Goal: Contribute content

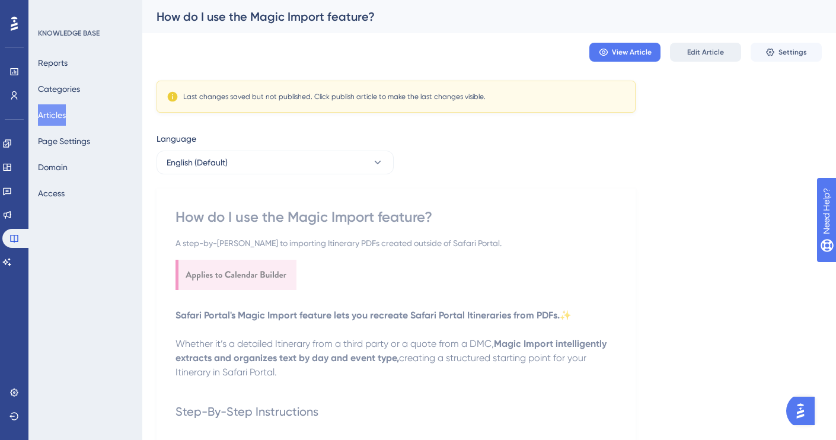
click at [695, 48] on span "Edit Article" at bounding box center [705, 51] width 37 height 9
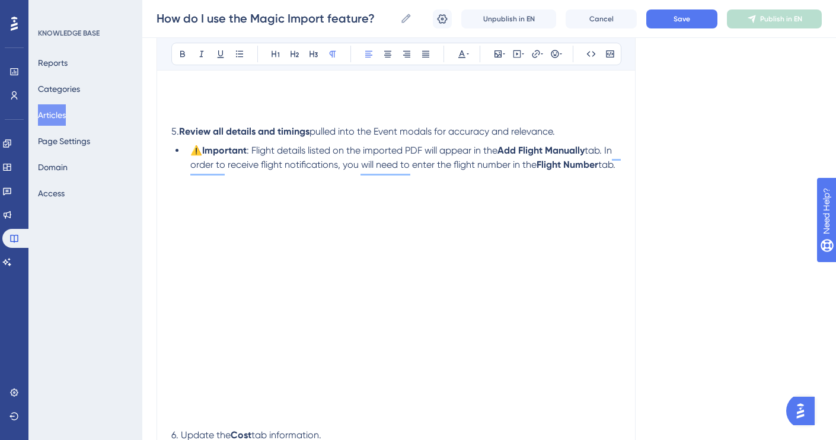
scroll to position [1296, 0]
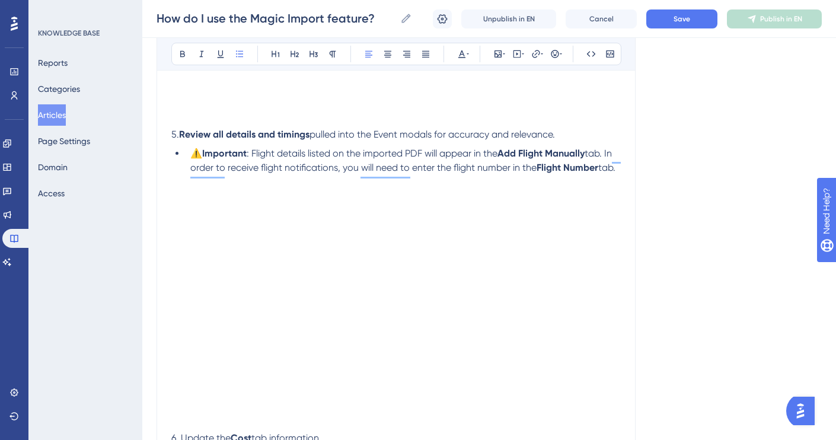
click at [412, 173] on span "tab. In order to receive flight notifications, you will need to enter the fligh…" at bounding box center [402, 161] width 424 height 26
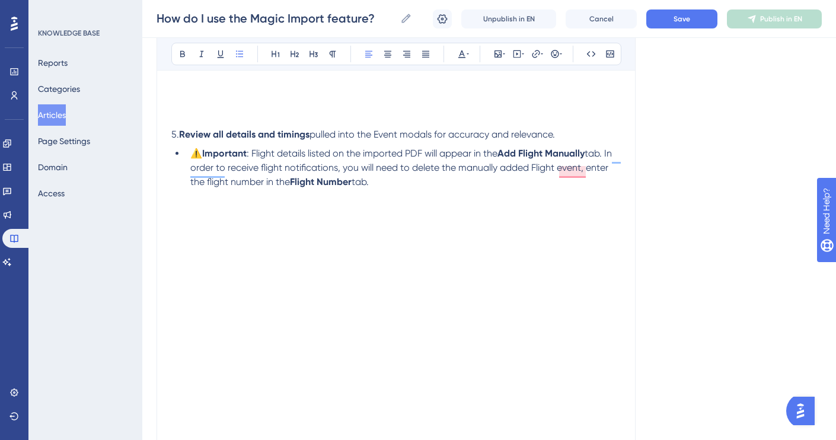
click at [412, 173] on span "tab. In order to receive flight notifications, you will need to delete the manu…" at bounding box center [402, 168] width 424 height 40
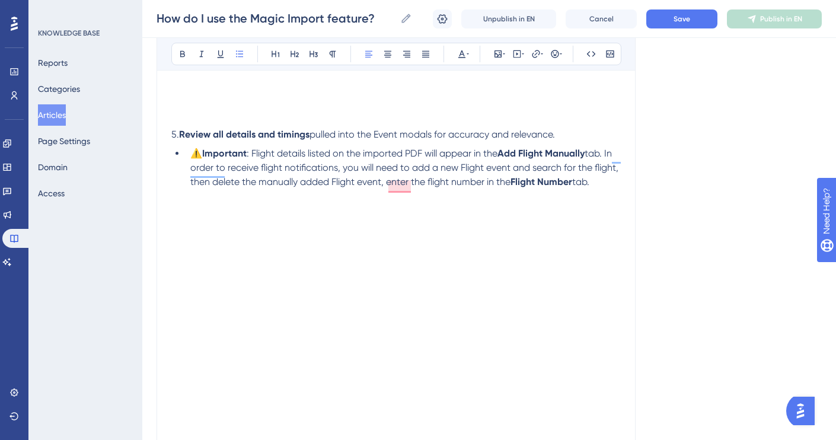
click at [445, 183] on span "tab. In order to receive flight notifications, you will need to add a new Fligh…" at bounding box center [405, 168] width 431 height 40
drag, startPoint x: 386, startPoint y: 189, endPoint x: 598, endPoint y: 189, distance: 211.7
click at [598, 189] on li "⚠️ Important : Flight details listed on the imported PDF will appear in the Add…" at bounding box center [403, 167] width 435 height 43
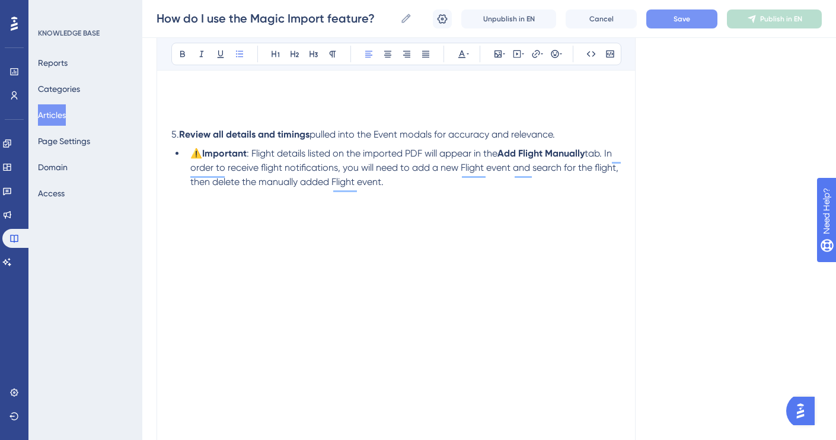
click at [678, 17] on span "Save" at bounding box center [682, 18] width 17 height 9
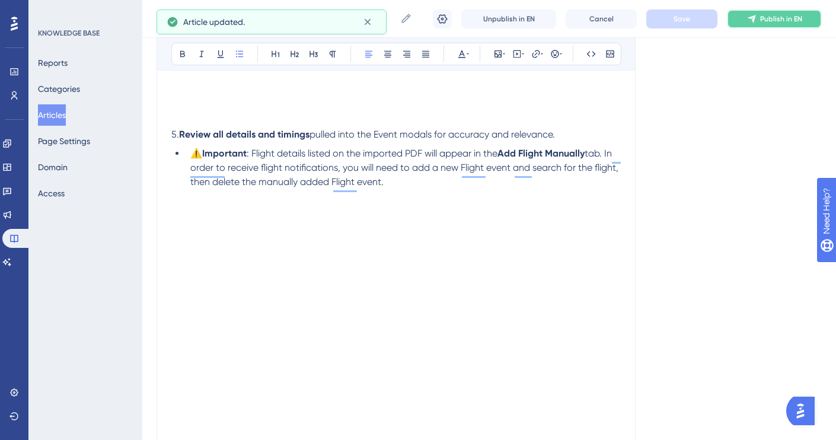
click at [745, 17] on button "Publish in EN" at bounding box center [774, 18] width 95 height 19
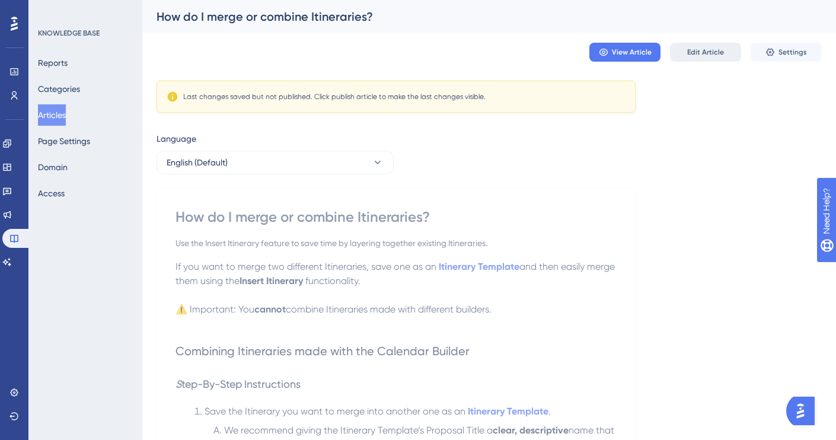
click at [697, 46] on button "Edit Article" at bounding box center [705, 52] width 71 height 19
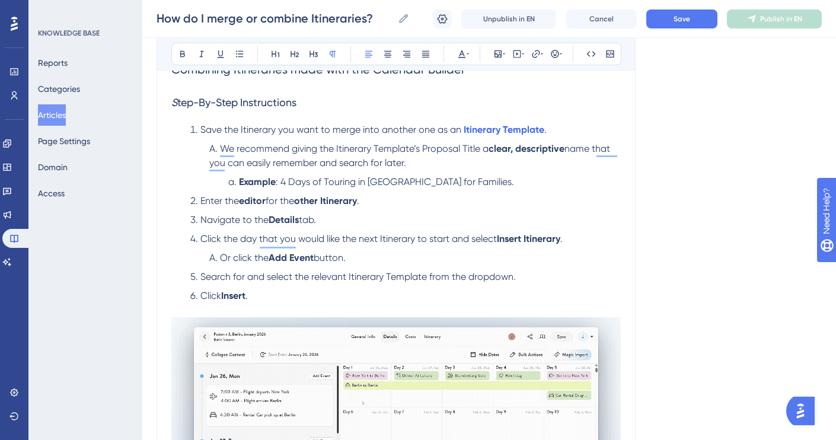
scroll to position [281, 0]
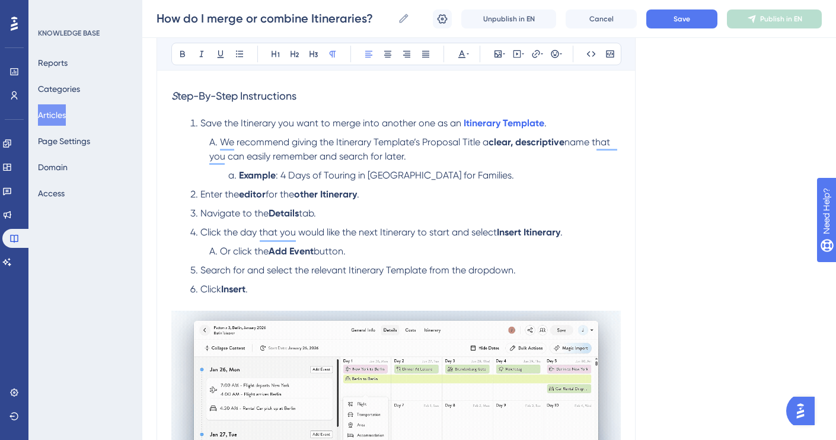
click at [594, 145] on span "name that you can easily remember and search for later." at bounding box center [410, 149] width 403 height 26
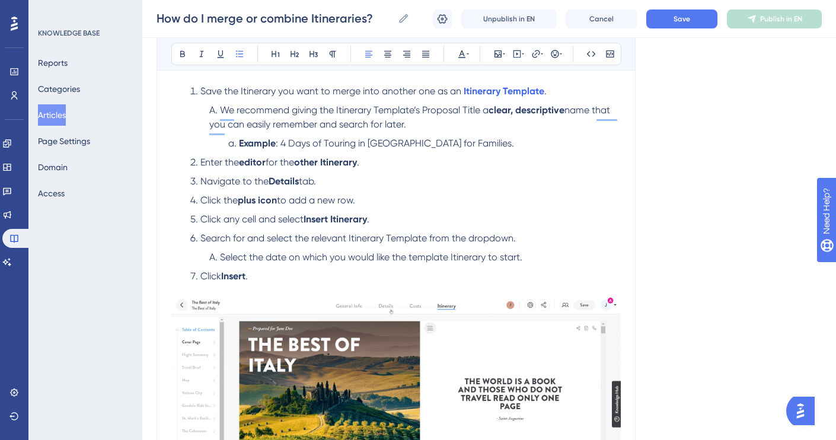
scroll to position [803, 0]
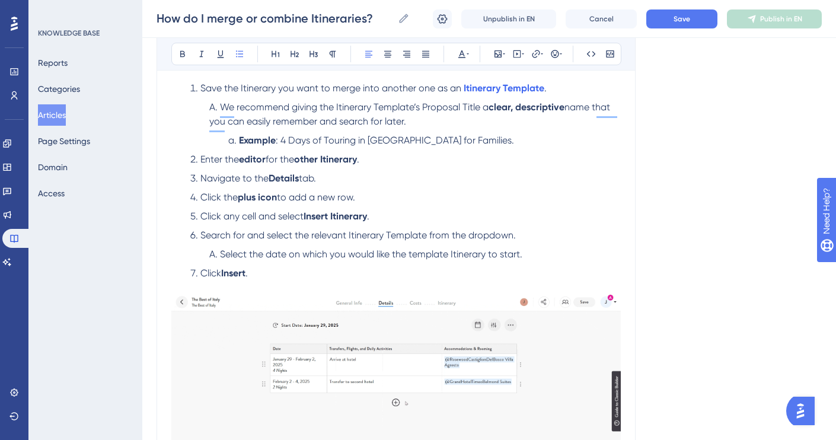
click at [482, 110] on span "We recommend giving the Itinerary Template’s Proposal Title a" at bounding box center [354, 106] width 269 height 11
click at [301, 127] on span "name that you can easily remember and search for later." at bounding box center [413, 121] width 245 height 11
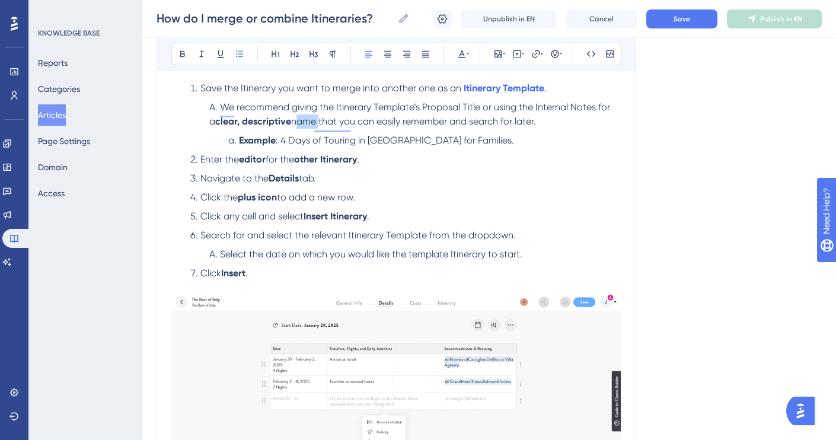
click at [301, 127] on span "name that you can easily remember and search for later." at bounding box center [413, 121] width 245 height 11
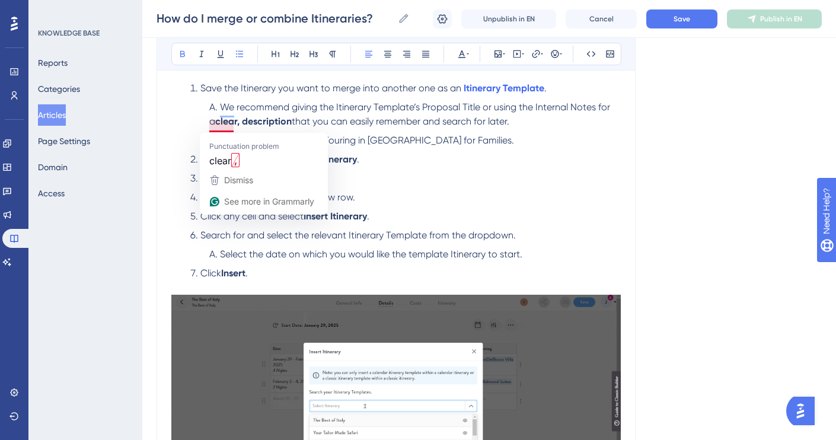
click at [235, 126] on strong "clear, description" at bounding box center [253, 121] width 77 height 11
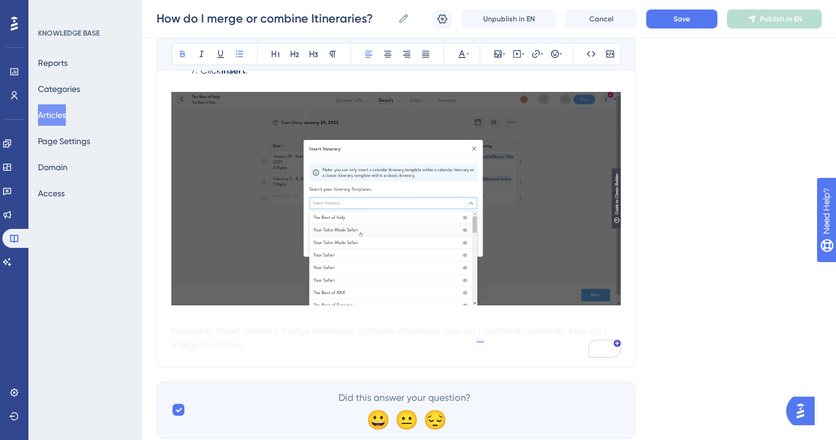
scroll to position [1047, 0]
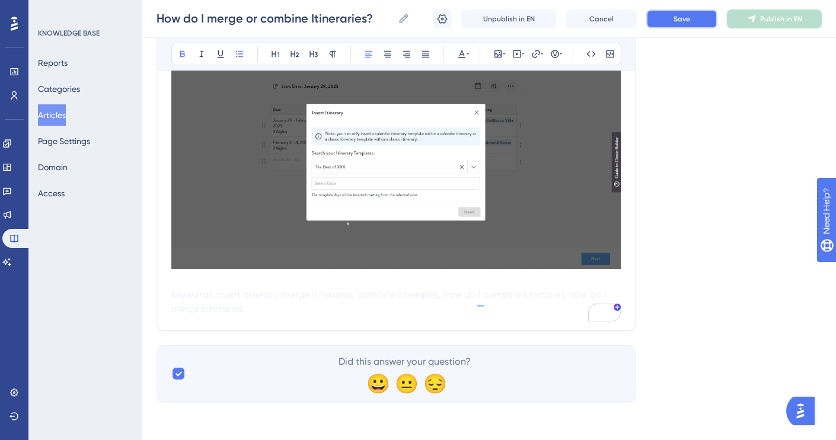
click at [680, 19] on span "Save" at bounding box center [682, 18] width 17 height 9
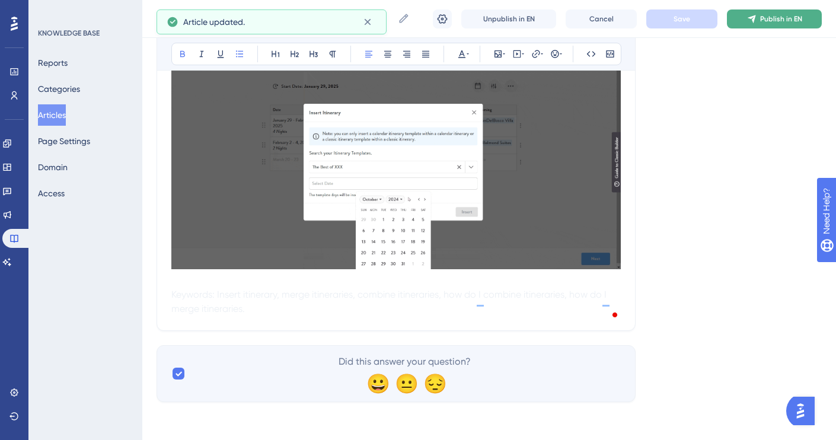
click at [765, 22] on span "Publish in EN" at bounding box center [781, 18] width 42 height 9
